Goal: Transaction & Acquisition: Subscribe to service/newsletter

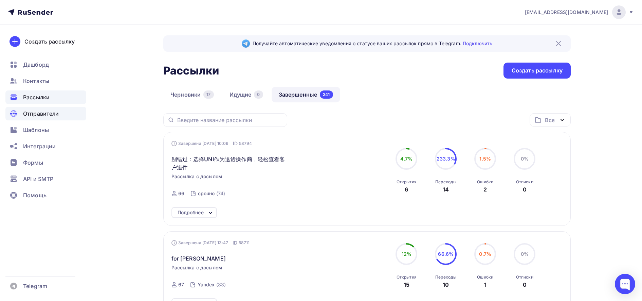
click at [41, 113] on span "Отправители" at bounding box center [41, 113] width 36 height 8
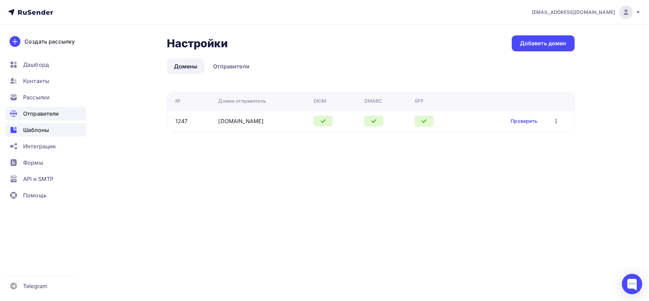
click at [36, 129] on span "Шаблоны" at bounding box center [36, 130] width 26 height 8
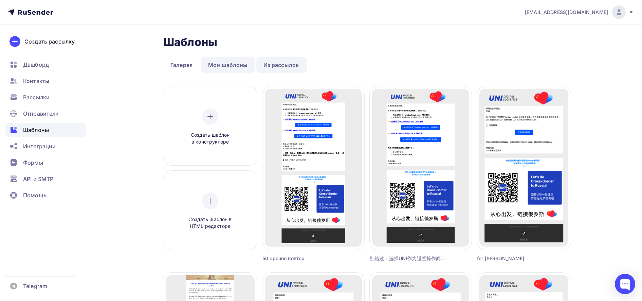
click at [219, 69] on link "Мои шаблоны" at bounding box center [228, 65] width 54 height 16
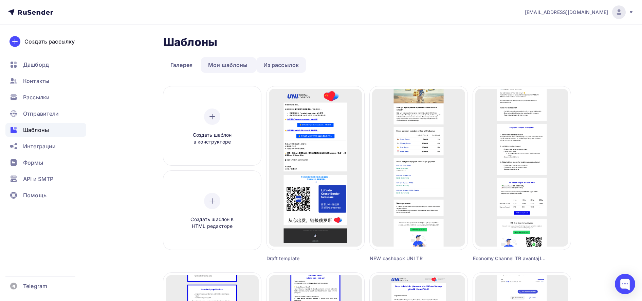
click at [291, 62] on link "Из рассылок" at bounding box center [281, 65] width 50 height 16
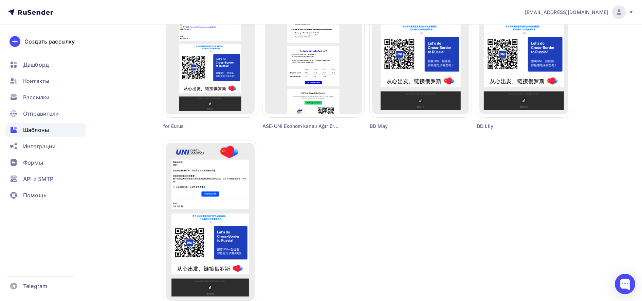
scroll to position [596, 0]
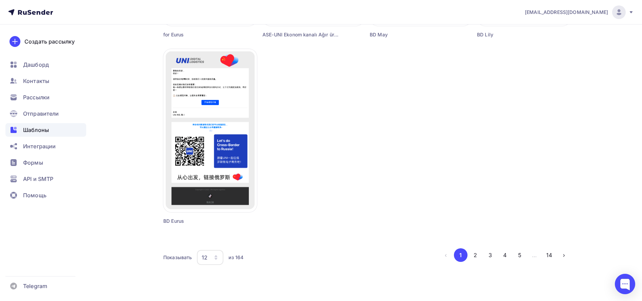
click at [213, 257] on div "12" at bounding box center [210, 257] width 26 height 15
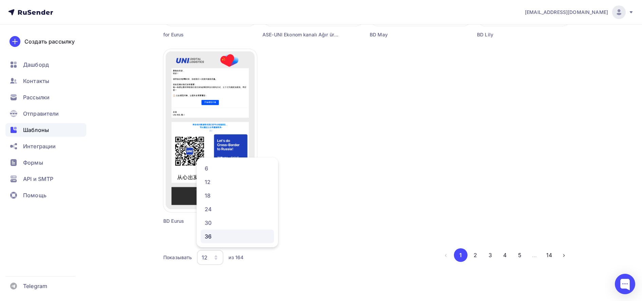
click at [216, 233] on div "36" at bounding box center [237, 236] width 65 height 8
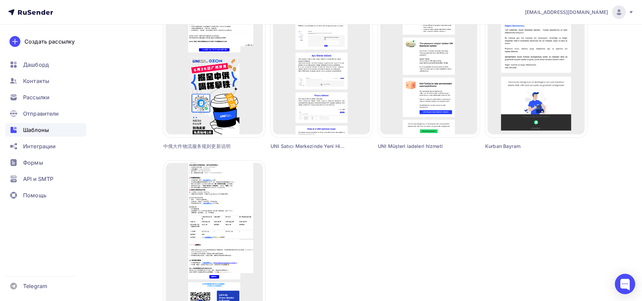
scroll to position [1713, 0]
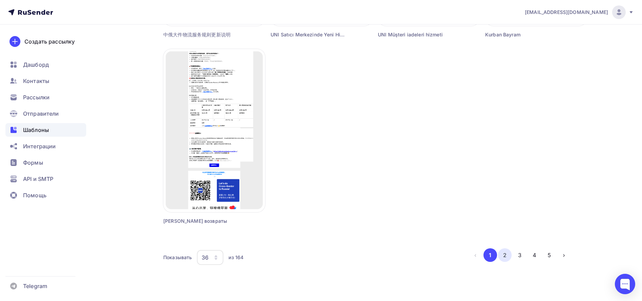
click at [503, 253] on button "2" at bounding box center [505, 255] width 14 height 14
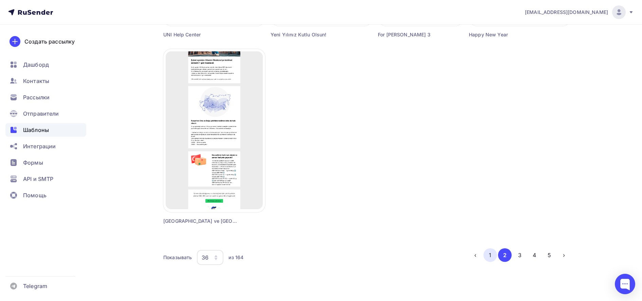
click at [490, 259] on button "1" at bounding box center [491, 255] width 14 height 14
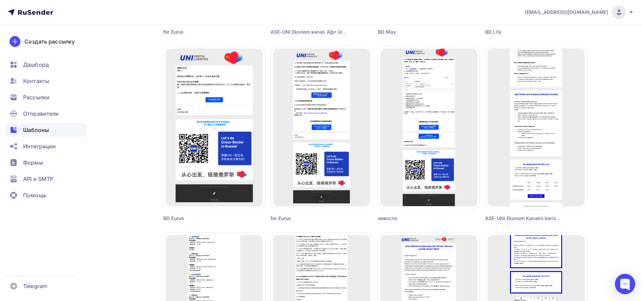
scroll to position [594, 0]
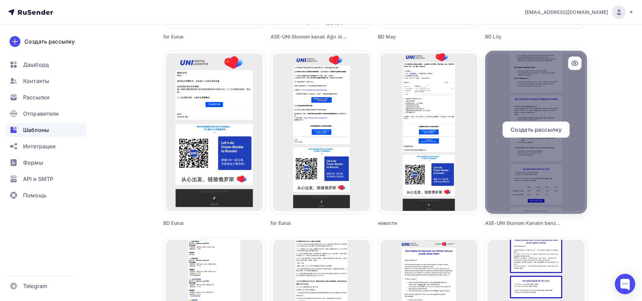
click at [575, 62] on icon at bounding box center [575, 63] width 8 height 8
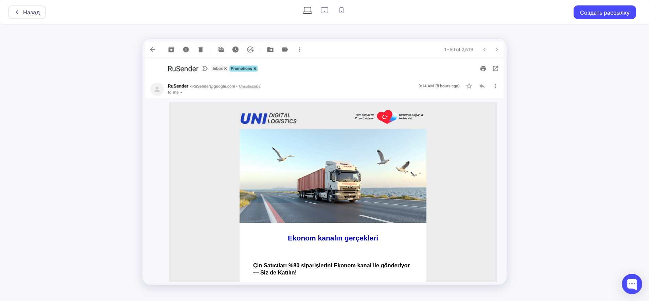
click at [152, 48] on img at bounding box center [324, 49] width 359 height 16
click at [31, 17] on div "Назад" at bounding box center [27, 12] width 38 height 14
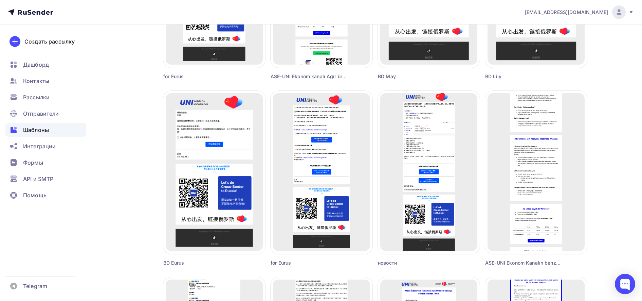
scroll to position [542, 0]
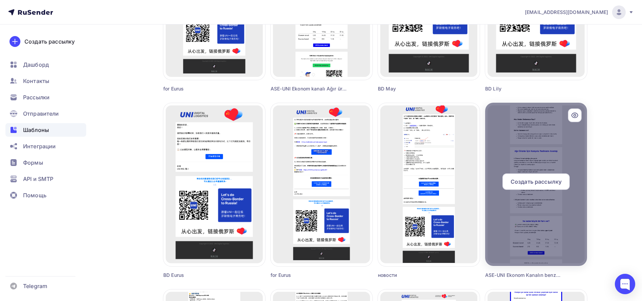
click at [545, 177] on div "Создать рассылку" at bounding box center [536, 181] width 67 height 16
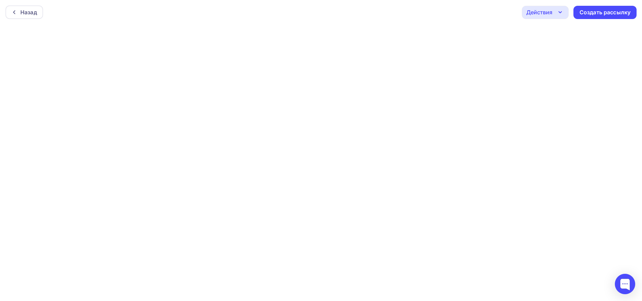
click at [544, 11] on div "Действия" at bounding box center [539, 12] width 26 height 8
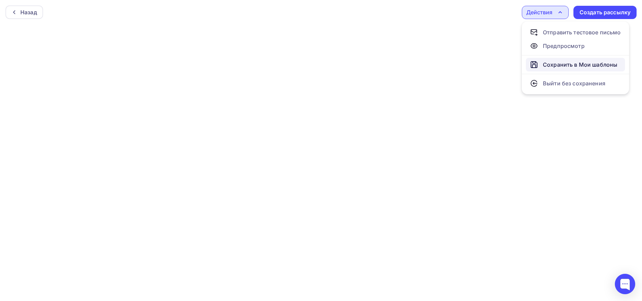
click at [568, 62] on div "Сохранить в Мои шаблоны" at bounding box center [580, 64] width 74 height 8
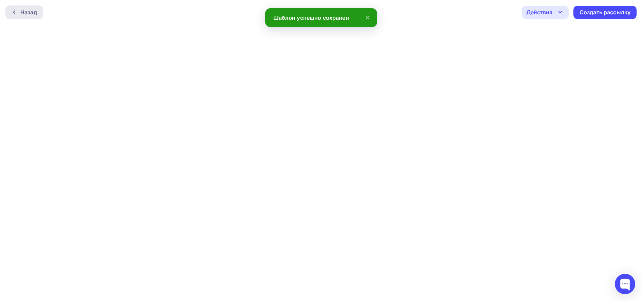
click at [32, 19] on div "Назад" at bounding box center [24, 12] width 38 height 14
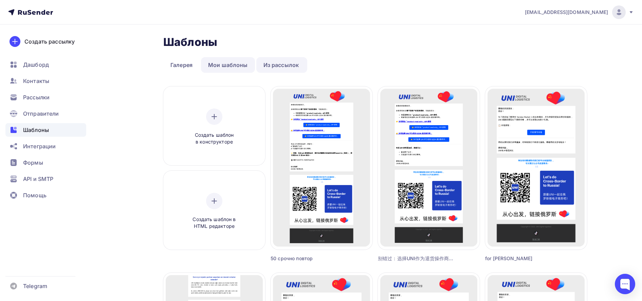
click at [231, 63] on link "Мои шаблоны" at bounding box center [228, 65] width 54 height 16
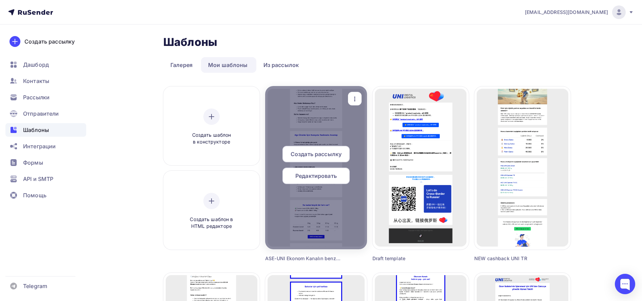
click at [322, 178] on span "Редактировать" at bounding box center [316, 176] width 41 height 8
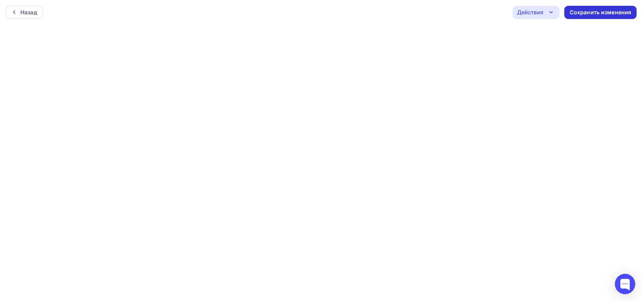
click at [605, 15] on div "Сохранить изменения" at bounding box center [601, 12] width 62 height 8
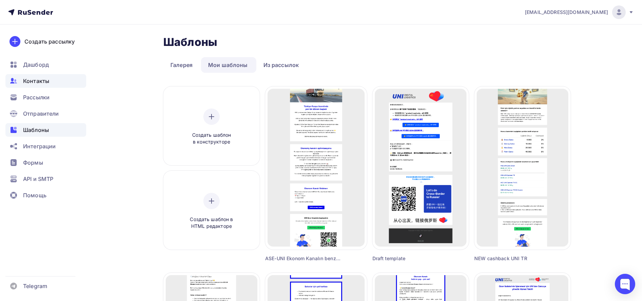
click at [33, 80] on span "Контакты" at bounding box center [36, 81] width 26 height 8
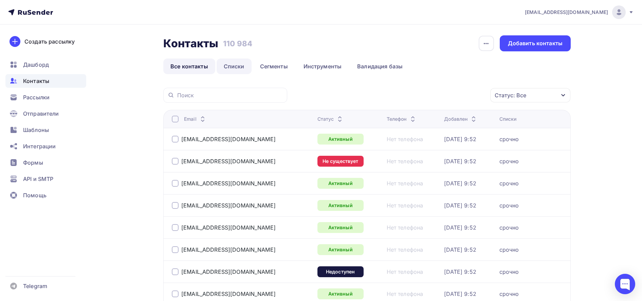
click at [235, 70] on link "Списки" at bounding box center [234, 66] width 35 height 16
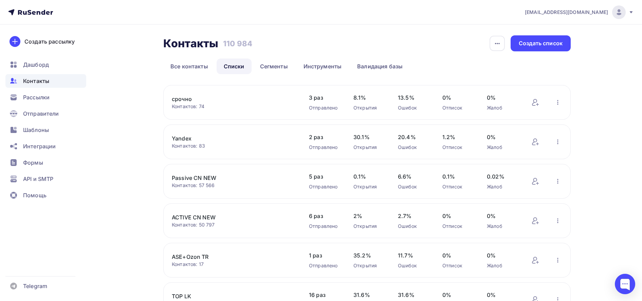
scroll to position [226, 0]
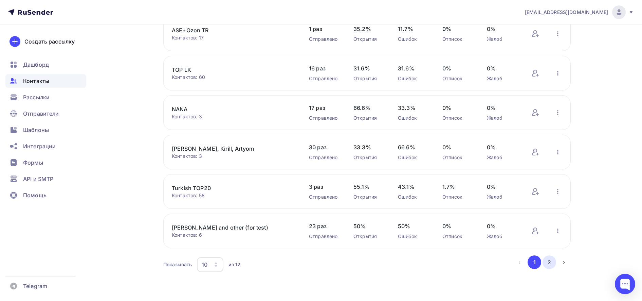
click at [549, 263] on button "2" at bounding box center [550, 262] width 14 height 14
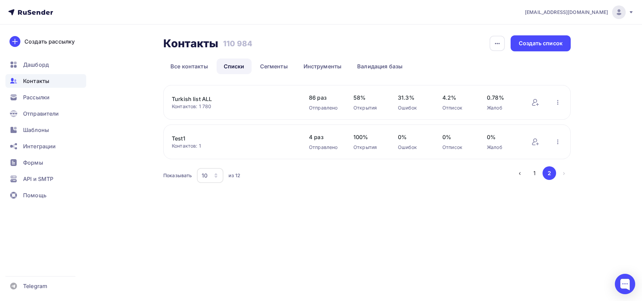
scroll to position [0, 0]
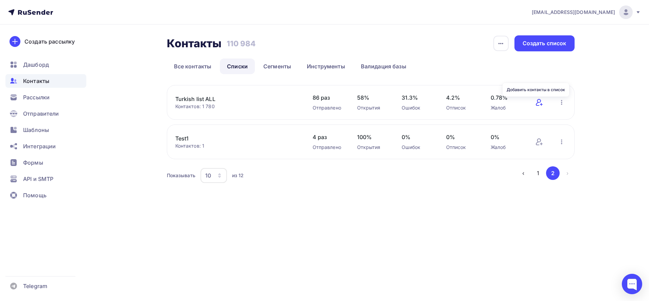
click at [537, 102] on icon at bounding box center [539, 102] width 8 height 8
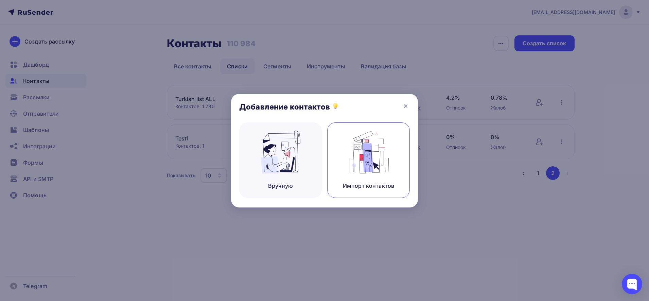
click at [359, 162] on img at bounding box center [369, 151] width 46 height 43
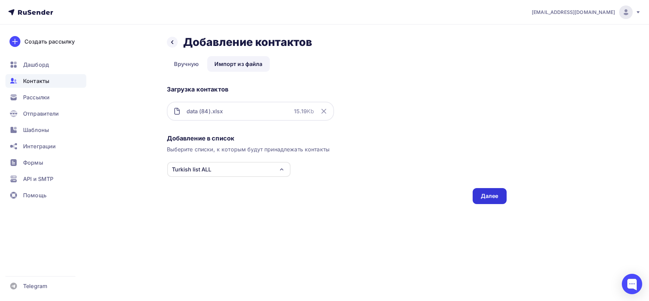
click at [483, 200] on div "Далее" at bounding box center [489, 196] width 34 height 16
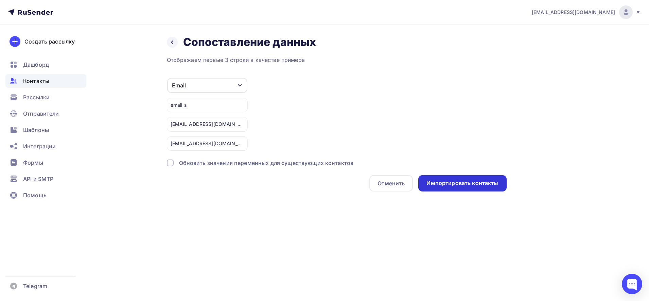
click at [482, 182] on div "Импортировать контакты" at bounding box center [462, 183] width 72 height 8
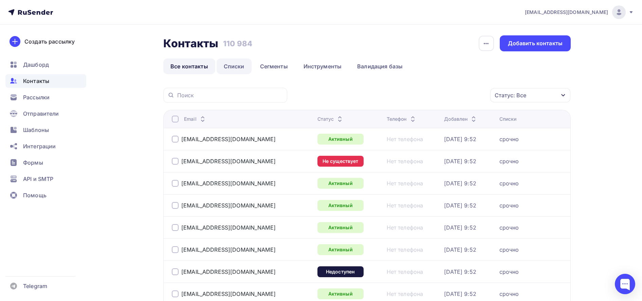
click at [238, 69] on link "Списки" at bounding box center [234, 66] width 35 height 16
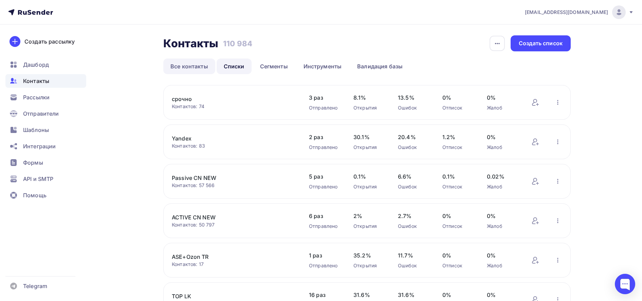
click at [198, 68] on link "Все контакты" at bounding box center [189, 66] width 52 height 16
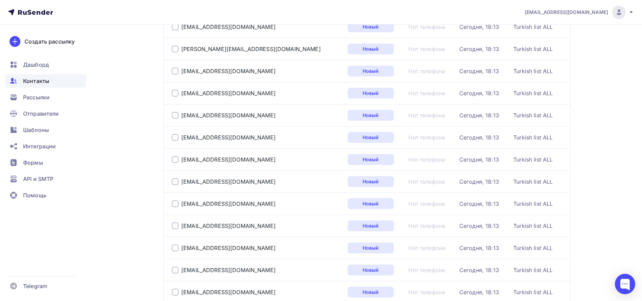
scroll to position [1001, 0]
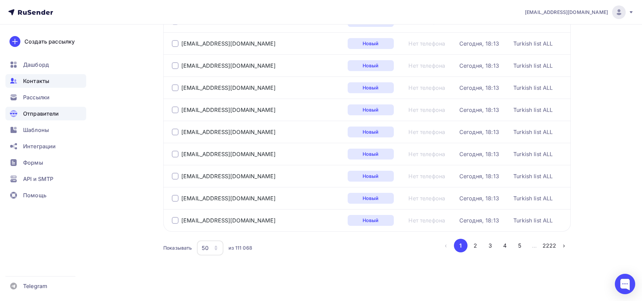
click at [52, 112] on span "Отправители" at bounding box center [41, 113] width 36 height 8
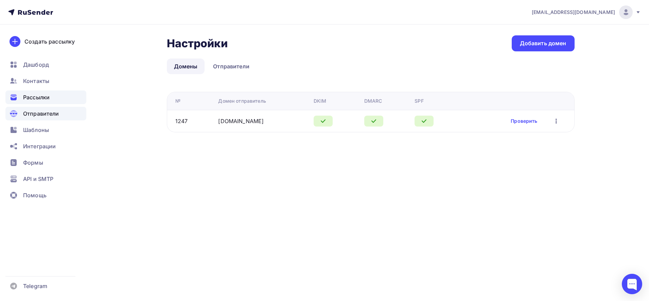
click at [38, 101] on div "Рассылки" at bounding box center [45, 97] width 81 height 14
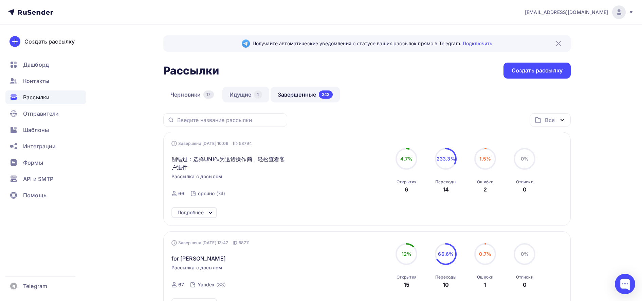
click at [244, 99] on link "Идущие 1" at bounding box center [245, 95] width 47 height 16
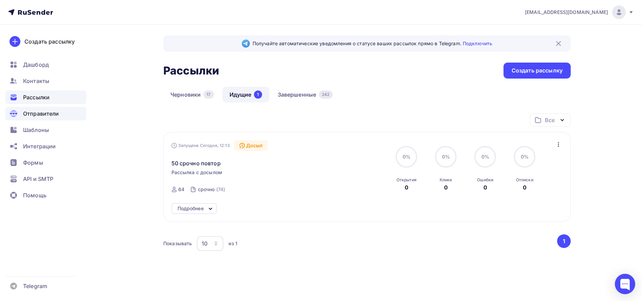
click at [38, 111] on span "Отправители" at bounding box center [41, 113] width 36 height 8
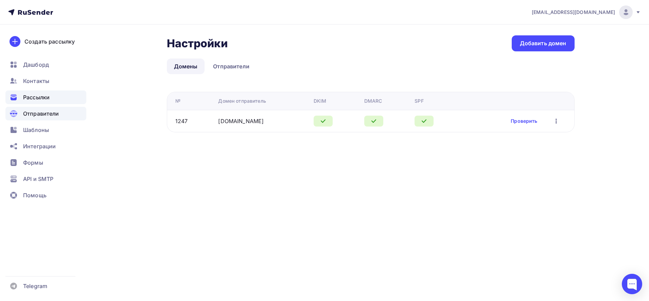
click at [36, 93] on span "Рассылки" at bounding box center [36, 97] width 26 height 8
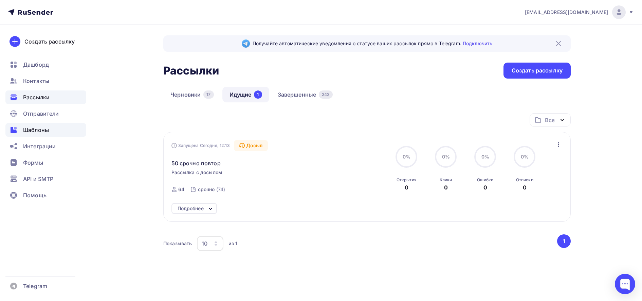
click at [48, 128] on span "Шаблоны" at bounding box center [36, 130] width 26 height 8
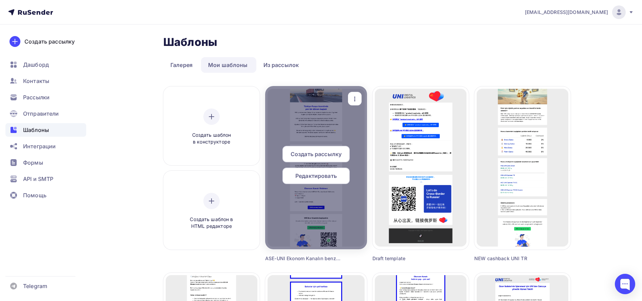
click at [324, 105] on div at bounding box center [316, 167] width 102 height 163
click at [318, 178] on span "Редактировать" at bounding box center [316, 176] width 41 height 8
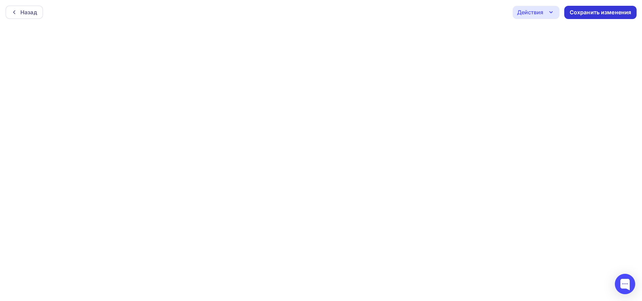
click at [580, 14] on div "Сохранить изменения" at bounding box center [601, 12] width 62 height 8
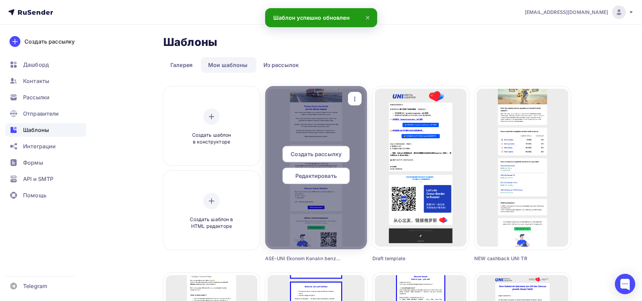
click at [312, 175] on span "Редактировать" at bounding box center [316, 176] width 41 height 8
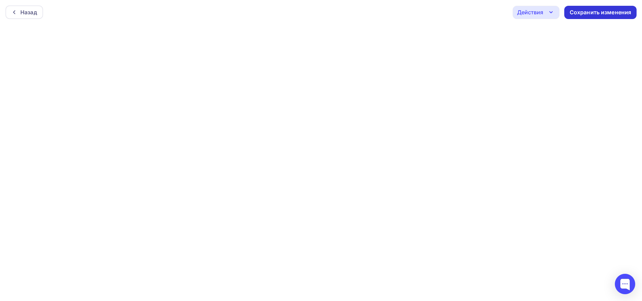
click at [596, 11] on div "Сохранить изменения" at bounding box center [601, 12] width 62 height 8
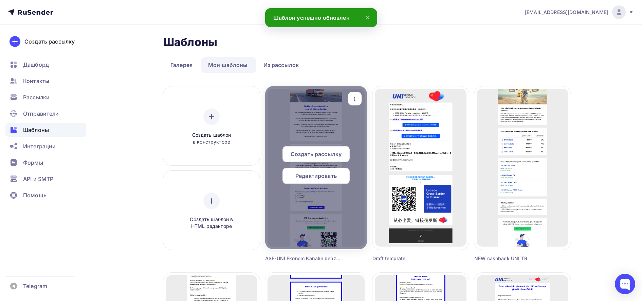
click at [333, 151] on span "Создать рассылку" at bounding box center [316, 154] width 51 height 8
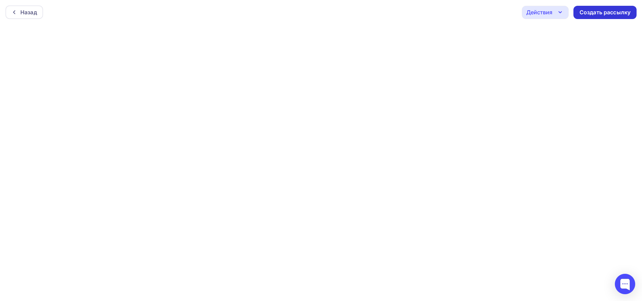
click at [606, 18] on div "Создать рассылку" at bounding box center [605, 12] width 63 height 13
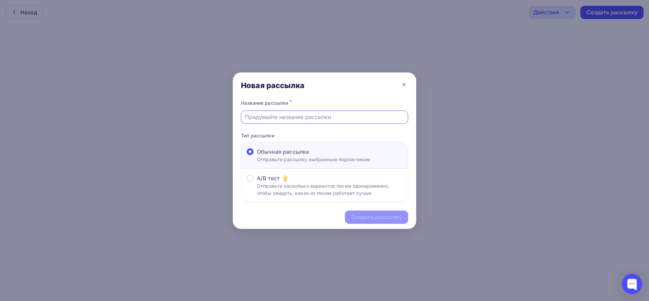
click at [315, 117] on input "text" at bounding box center [324, 117] width 159 height 8
paste input "Economy kanalın optimizasyonu"
type input "ASE-UNI Economy kanalın optimizasyonu"
click at [372, 218] on div "Создать рассылку" at bounding box center [376, 217] width 51 height 8
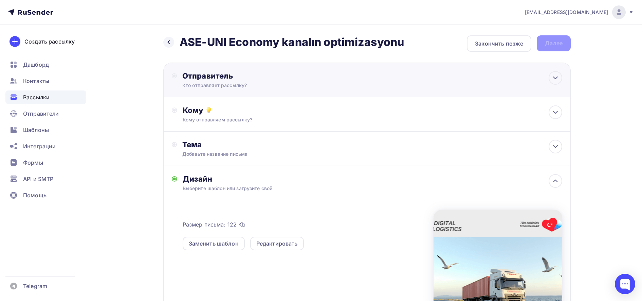
click at [428, 89] on div "Отправитель Кто отправляет рассылку? Email * olennikova@unitrade.su noreply@uni…" at bounding box center [367, 79] width 408 height 35
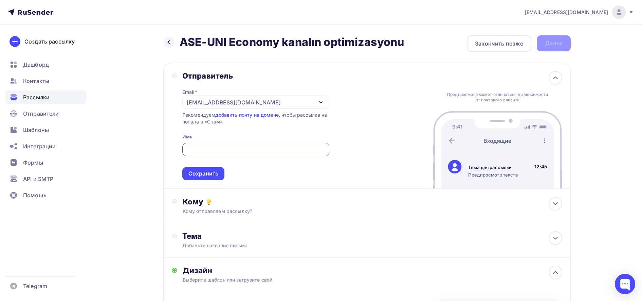
click at [295, 104] on div "[EMAIL_ADDRESS][DOMAIN_NAME]" at bounding box center [255, 101] width 147 height 13
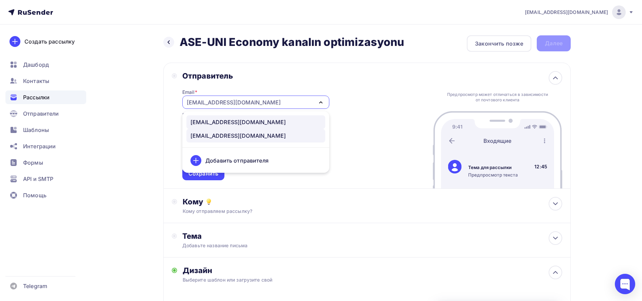
click at [240, 125] on div "noreply@unitrade.space" at bounding box center [238, 122] width 95 height 8
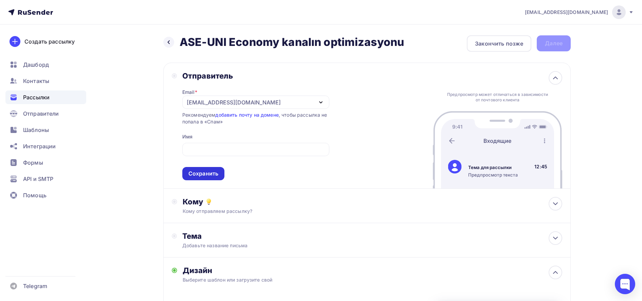
click at [205, 178] on div "Сохранить" at bounding box center [203, 173] width 42 height 13
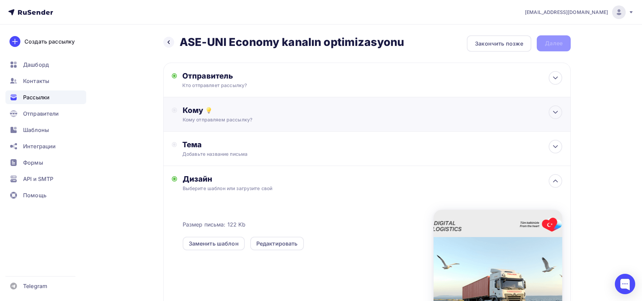
click at [238, 122] on div "Кому отправляем рассылку?" at bounding box center [354, 119] width 342 height 7
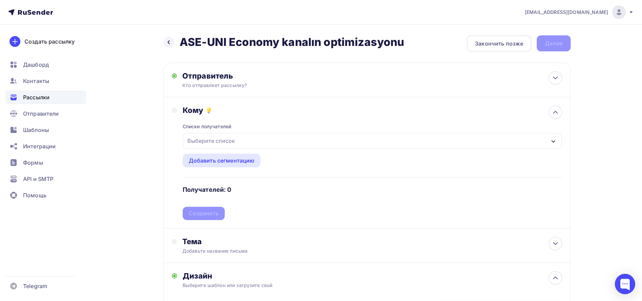
click at [239, 140] on div "Выберите список" at bounding box center [372, 141] width 379 height 16
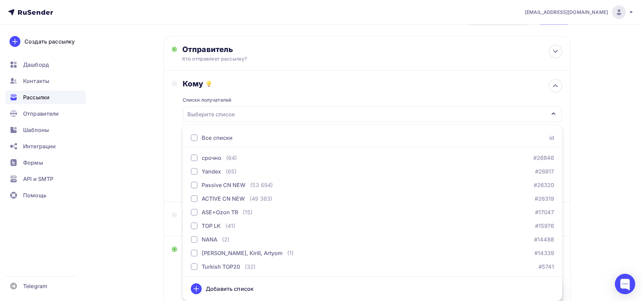
scroll to position [42, 0]
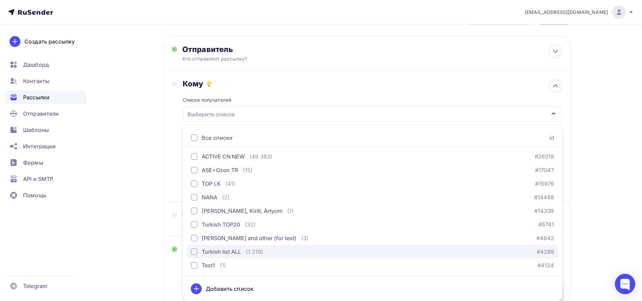
click at [203, 249] on div "Turkish list ALL" at bounding box center [221, 251] width 39 height 8
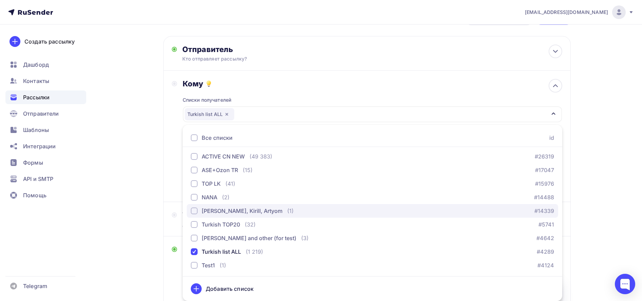
click at [205, 209] on div "Igor, Kirill, Artyom" at bounding box center [242, 211] width 81 height 8
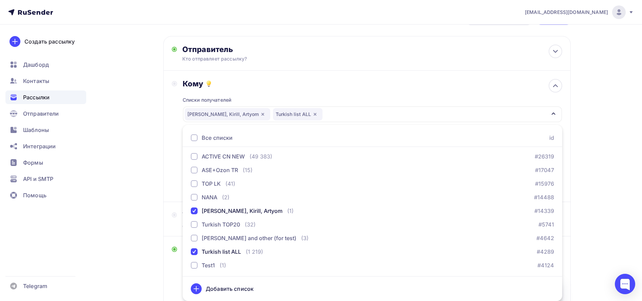
click at [616, 154] on div "olennikova@unitrade.su Аккаунт Тарифы Выйти Создать рассылку Дашборд Контакты Р…" at bounding box center [321, 219] width 642 height 491
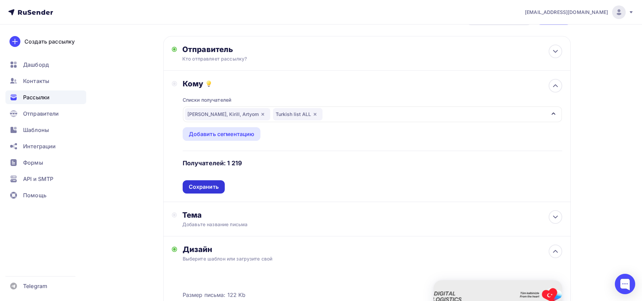
click at [195, 190] on div "Сохранить" at bounding box center [204, 187] width 30 height 8
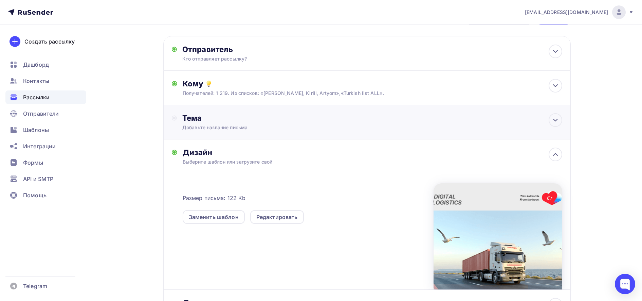
click at [227, 125] on div "Добавьте название письма" at bounding box center [242, 127] width 121 height 7
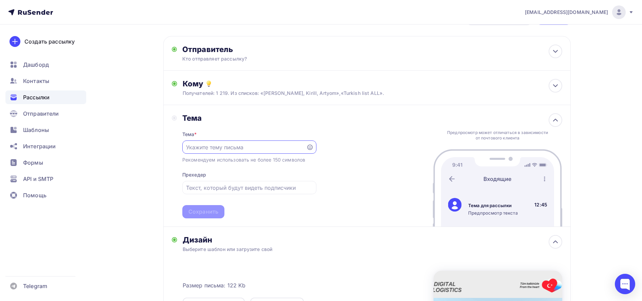
scroll to position [0, 0]
paste input "Economy kanalın optimizasyonu"
click at [186, 147] on div "Economy kanalın optimizasyonu" at bounding box center [249, 146] width 134 height 13
click at [191, 148] on input "Economy kanalın optimizasyonu" at bounding box center [244, 147] width 116 height 8
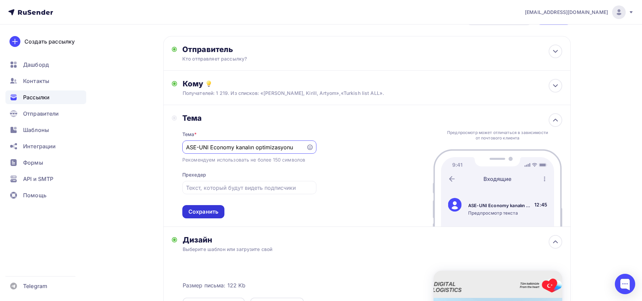
type input "ASE-UNI Economy kanalın optimizasyonu"
click at [210, 210] on div "Сохранить" at bounding box center [204, 212] width 30 height 8
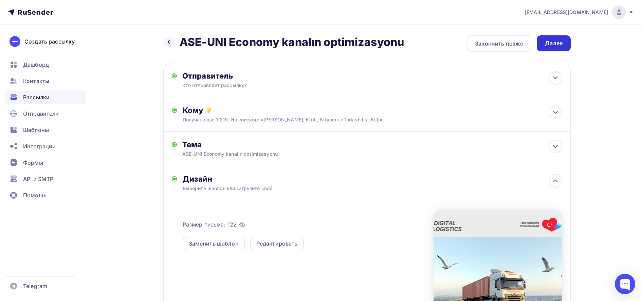
click at [556, 47] on div "Далее" at bounding box center [554, 43] width 18 height 8
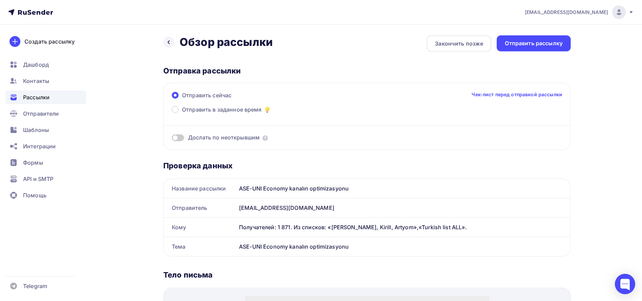
click at [556, 47] on div "Отправить рассылку" at bounding box center [534, 43] width 58 height 8
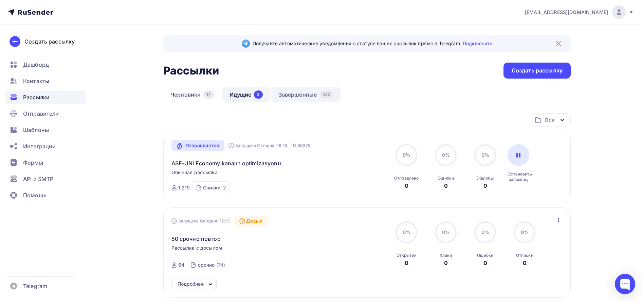
click at [302, 95] on link "Завершенные 242" at bounding box center [305, 95] width 69 height 16
click at [232, 95] on link "Идущие 2" at bounding box center [246, 95] width 48 height 16
click at [226, 164] on link "ASE-UNI Economy kanalın optimizasyonu" at bounding box center [227, 163] width 110 height 8
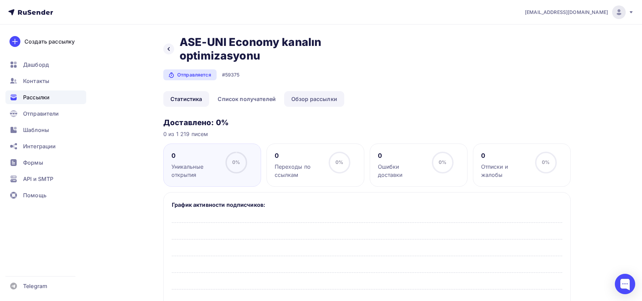
click at [321, 102] on link "Обзор рассылки" at bounding box center [314, 99] width 60 height 16
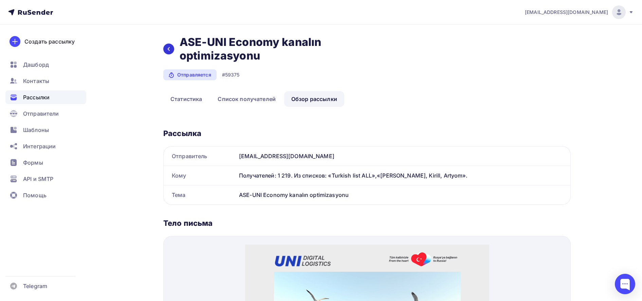
click at [173, 49] on div at bounding box center [168, 48] width 11 height 11
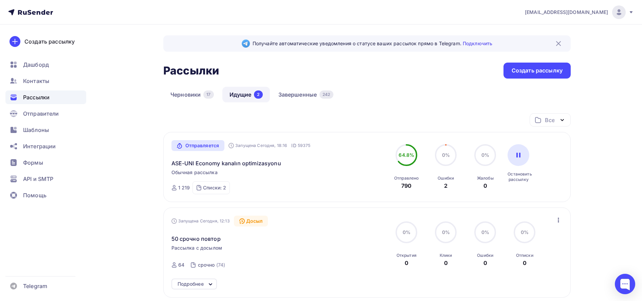
click at [308, 69] on div "Рассылки Рассылки Создать рассылку" at bounding box center [367, 70] width 408 height 16
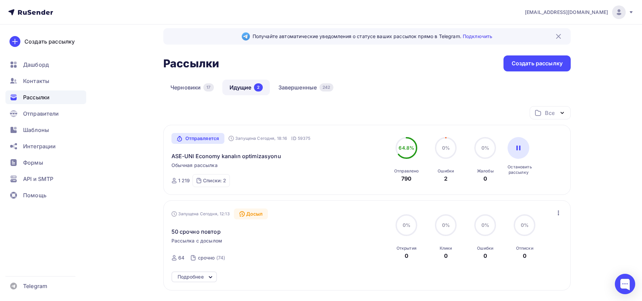
scroll to position [7, 0]
click at [241, 155] on link "ASE-UNI Economy kanalın optimizasyonu" at bounding box center [227, 156] width 110 height 8
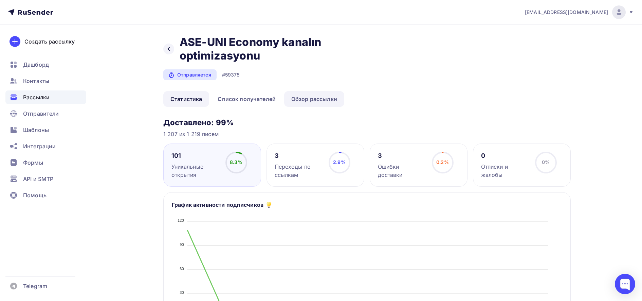
click at [330, 101] on link "Обзор рассылки" at bounding box center [314, 99] width 60 height 16
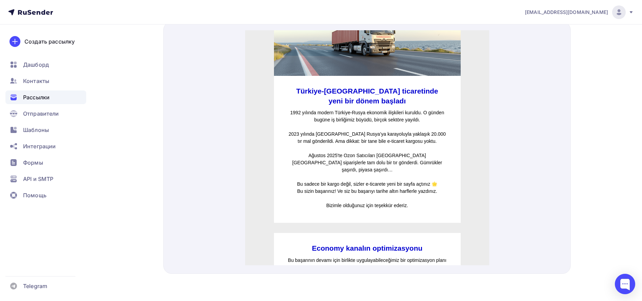
scroll to position [76, 0]
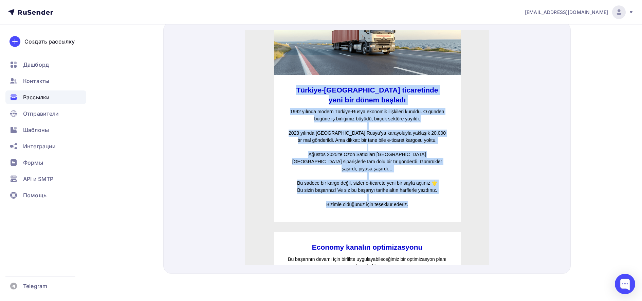
drag, startPoint x: 321, startPoint y: 83, endPoint x: 416, endPoint y: 188, distance: 142.6
click at [416, 188] on div "Türkiye-Rusya ticaretinde yeni bir dönem başladı 1992 yılında modern Türkiye-Ru…" at bounding box center [367, 140] width 187 height 147
copy div "Türkiye-Rusya ticaretinde yeni bir dönem başladı 1992 yılında modern Türkiye-Ru…"
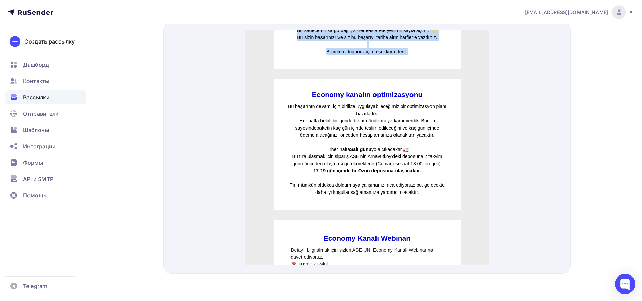
scroll to position [228, 0]
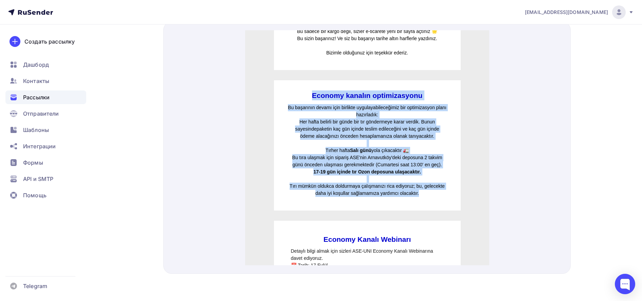
drag, startPoint x: 303, startPoint y: 82, endPoint x: 436, endPoint y: 181, distance: 165.8
click at [436, 181] on div "Economy kanalın optimizasyonu Bu başarının devamı için birlikte uygulayabileceğ…" at bounding box center [367, 137] width 187 height 130
copy div "Economy kanalın optimizasyonu Bu başarının devamı için birlikte uygulayabileceğ…"
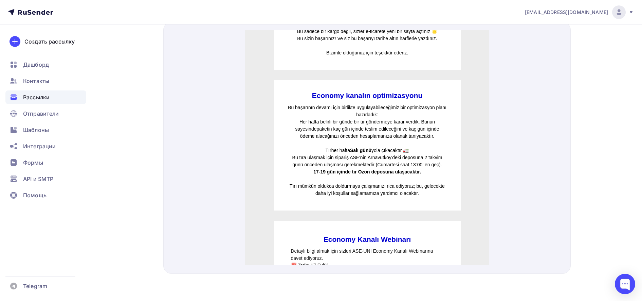
click at [466, 132] on div "Economy kanalın optimizasyonu Bu başarının devamı için birlikte uygulayabileceğ…" at bounding box center [367, 142] width 244 height 140
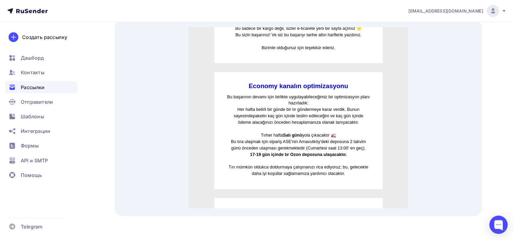
scroll to position [214, 0]
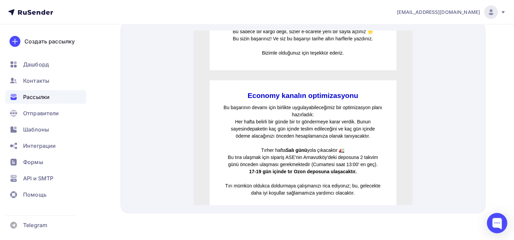
drag, startPoint x: 767, startPoint y: 22, endPoint x: 195, endPoint y: 87, distance: 575.7
click at [195, 87] on div "Economy kanalın optimizasyonu Bu başarının devamı için birlikte uygulayabileceğ…" at bounding box center [303, 142] width 218 height 140
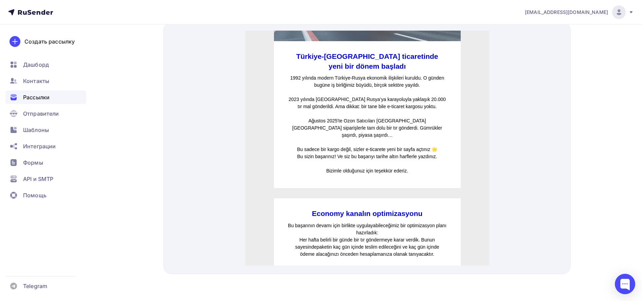
scroll to position [110, 0]
drag, startPoint x: 473, startPoint y: 0, endPoint x: 224, endPoint y: 150, distance: 290.7
click at [224, 150] on div at bounding box center [367, 148] width 408 height 252
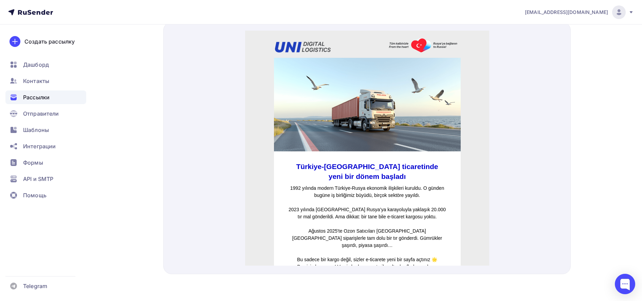
scroll to position [0, 0]
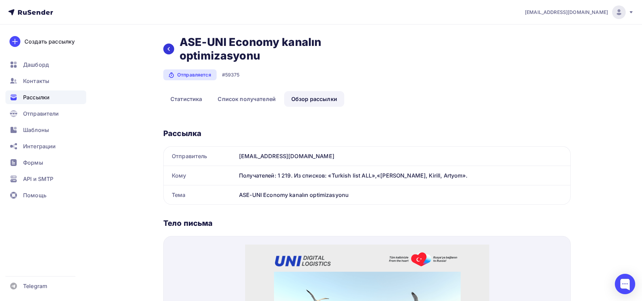
click at [168, 48] on icon at bounding box center [169, 49] width 2 height 4
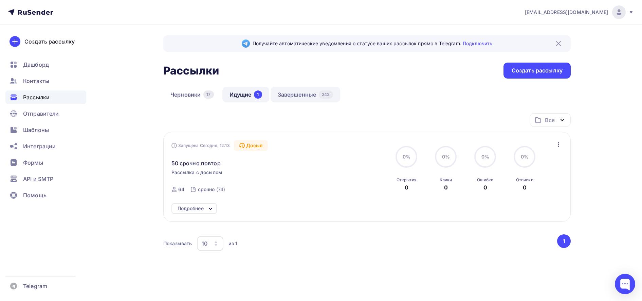
click at [305, 96] on link "Завершенные 243" at bounding box center [306, 95] width 70 height 16
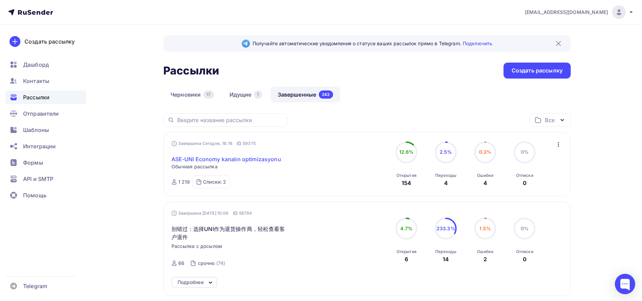
click at [255, 160] on link "ASE-UNI Economy kanalın optimizasyonu" at bounding box center [227, 159] width 110 height 8
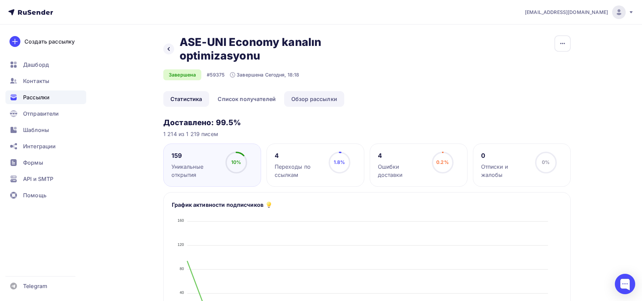
click at [310, 103] on link "Обзор рассылки" at bounding box center [314, 99] width 60 height 16
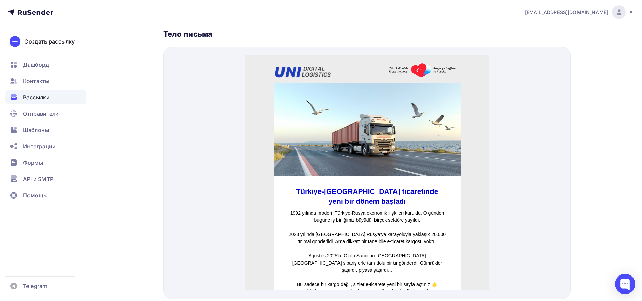
scroll to position [227, 0]
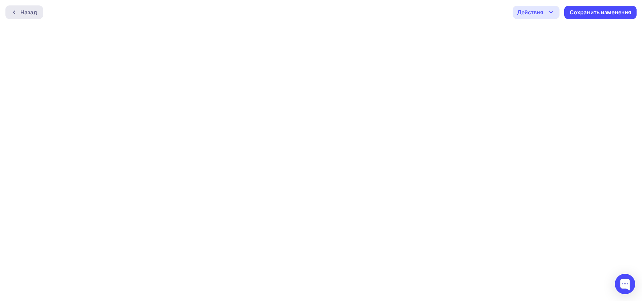
click at [28, 16] on div "Назад" at bounding box center [24, 12] width 38 height 14
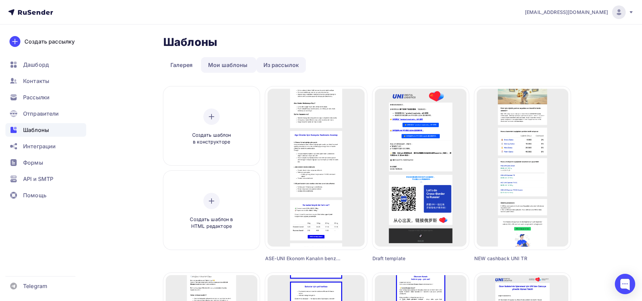
click at [281, 69] on link "Из рассылок" at bounding box center [281, 65] width 50 height 16
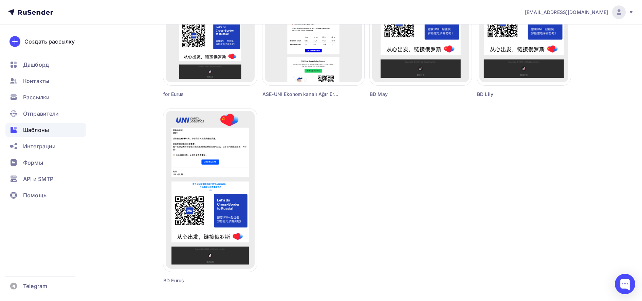
scroll to position [596, 0]
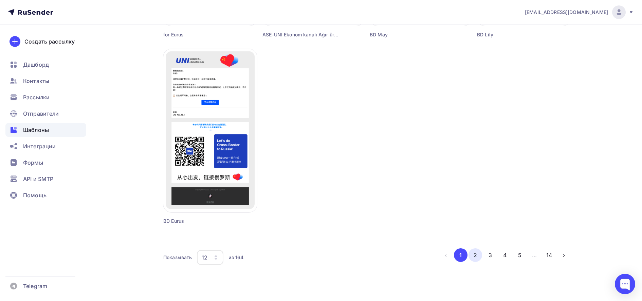
click at [475, 252] on button "2" at bounding box center [476, 255] width 14 height 14
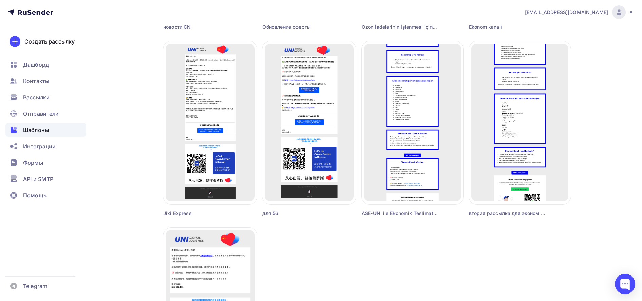
scroll to position [377, 0]
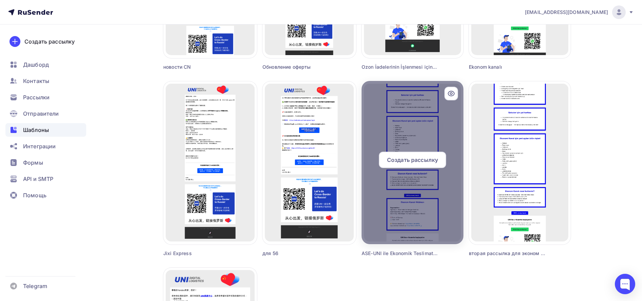
click at [450, 91] on icon at bounding box center [451, 93] width 8 height 8
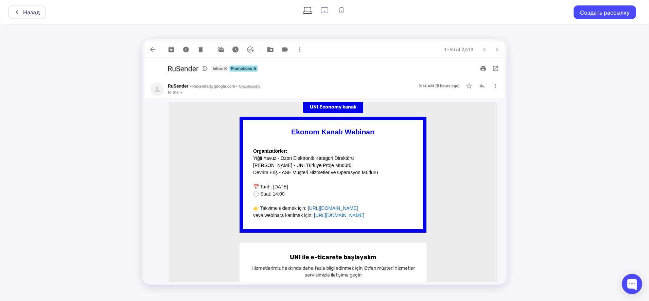
scroll to position [570, 0]
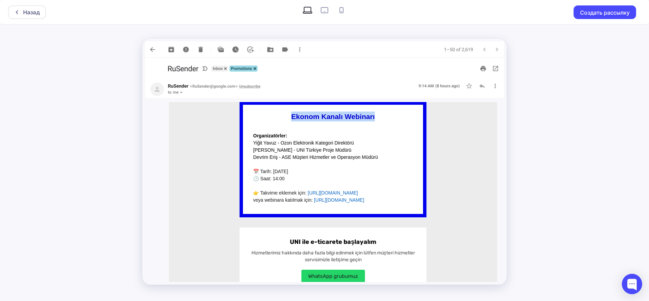
drag, startPoint x: 282, startPoint y: 125, endPoint x: 382, endPoint y: 126, distance: 100.5
click at [382, 121] on p "Ekonom Kanalı Webinarı" at bounding box center [333, 116] width 160 height 10
copy strong "Ekonom Kanalı Webinarı"
drag, startPoint x: 250, startPoint y: 180, endPoint x: 288, endPoint y: 189, distance: 39.5
click at [288, 182] on p "📅 Tarih: [DATE] 🕒 Saat: 14:00" at bounding box center [333, 175] width 160 height 14
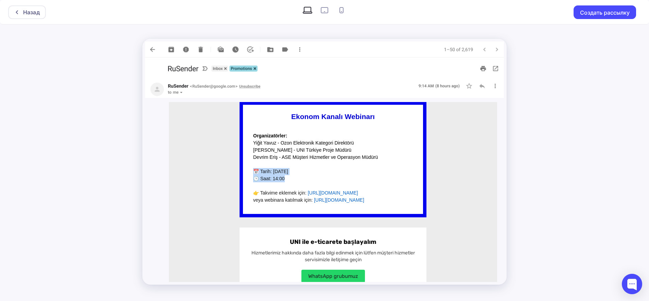
copy p "📅 Tarih: [DATE] 🕒 Saat: 14:00"
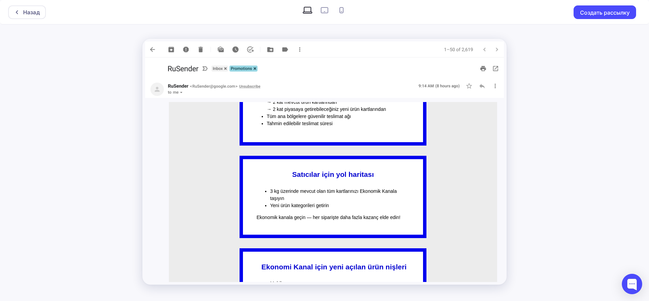
scroll to position [144, 0]
